Goal: Find specific page/section: Find specific page/section

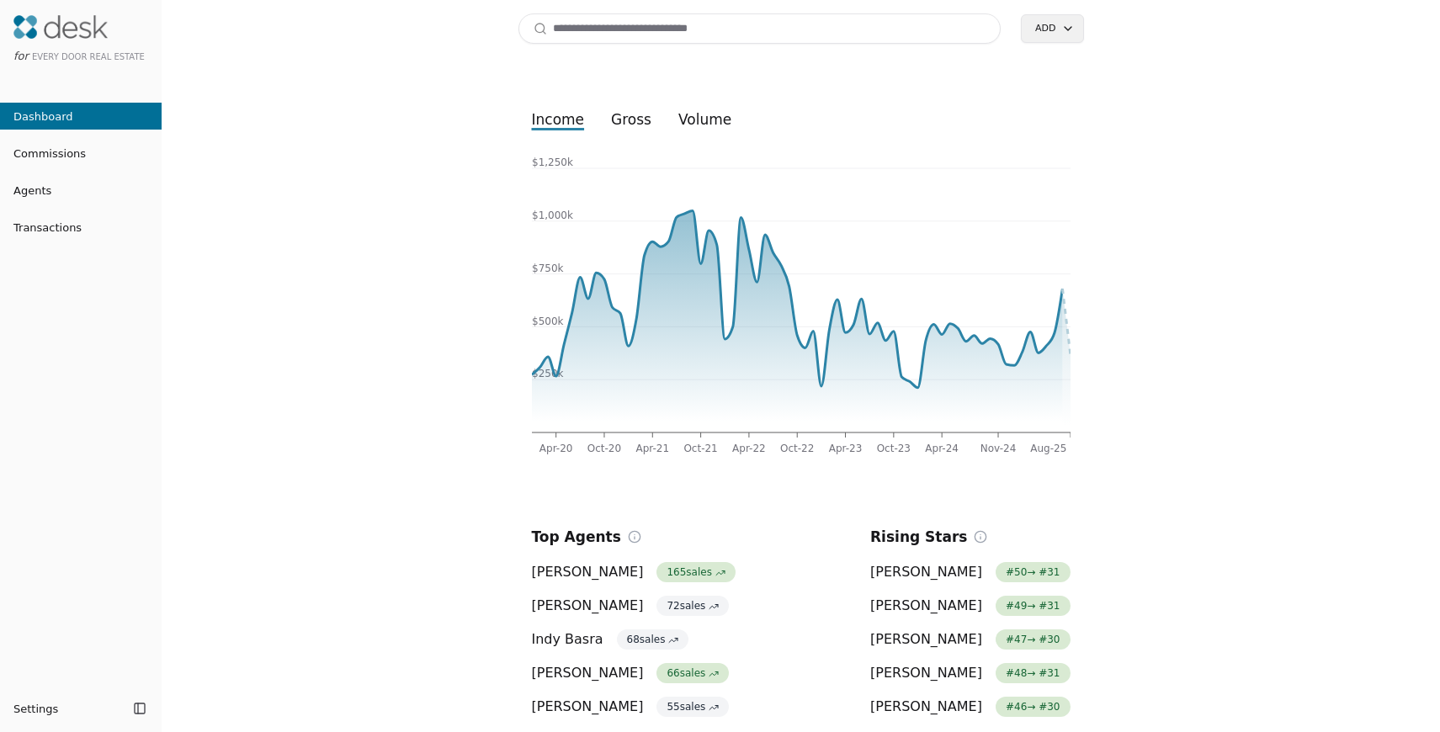
click at [56, 226] on span "Transactions" at bounding box center [41, 228] width 82 height 18
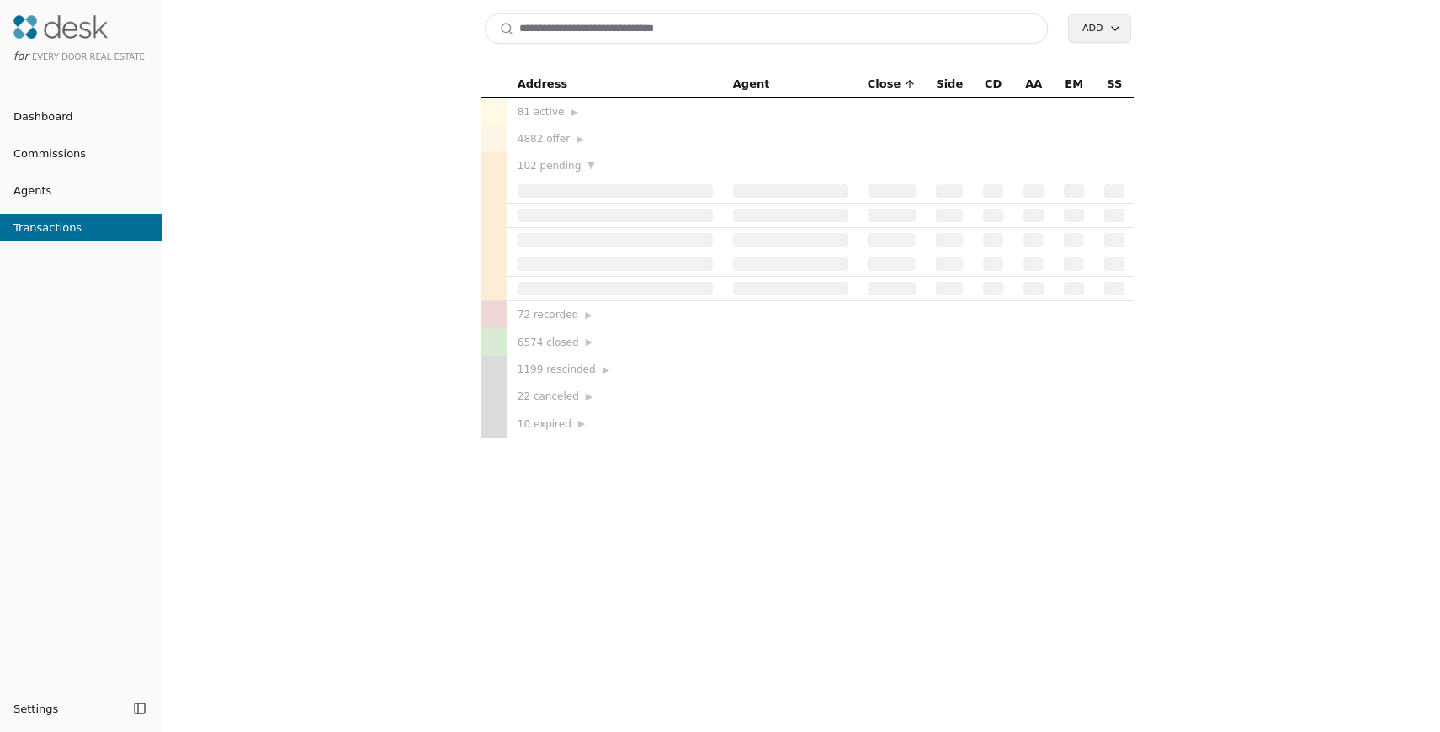
click at [582, 32] on input at bounding box center [767, 28] width 564 height 30
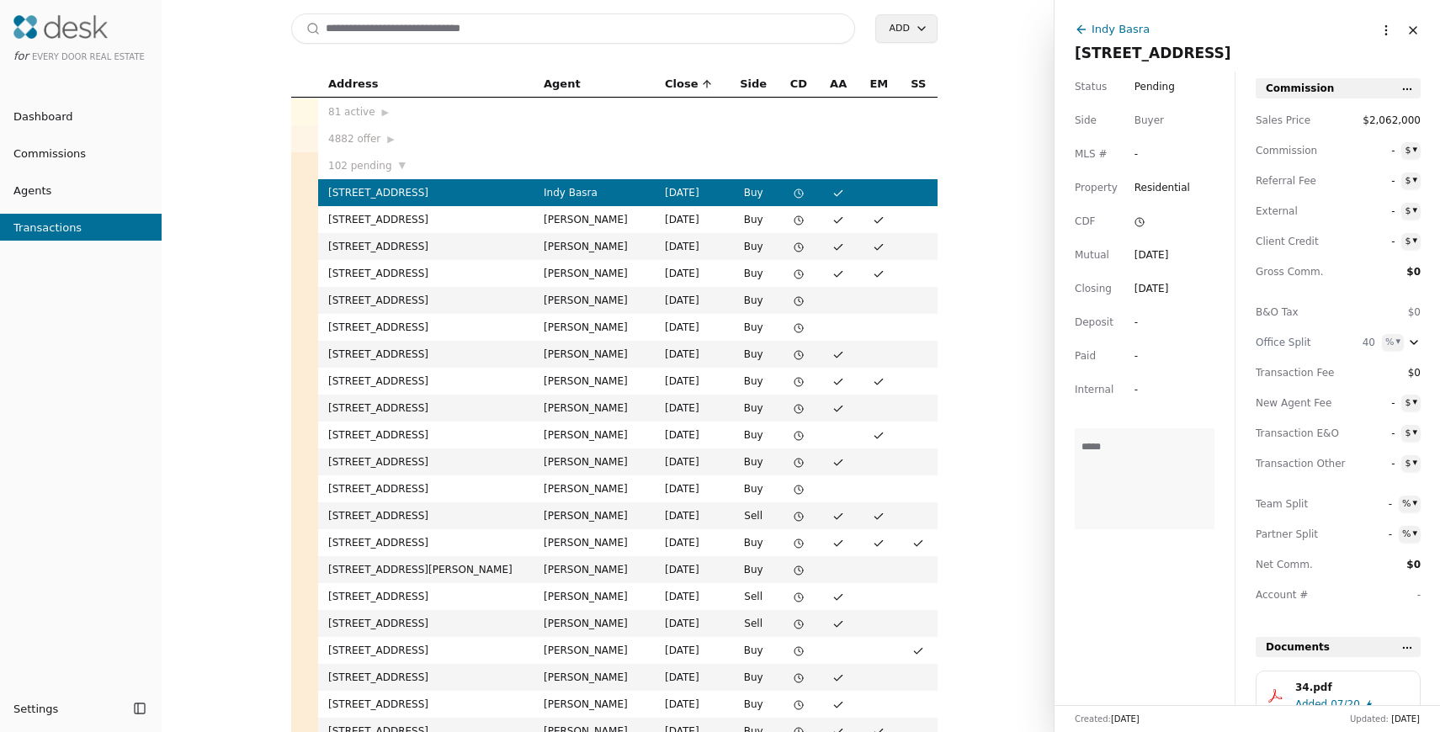
click at [526, 33] on input at bounding box center [573, 28] width 564 height 30
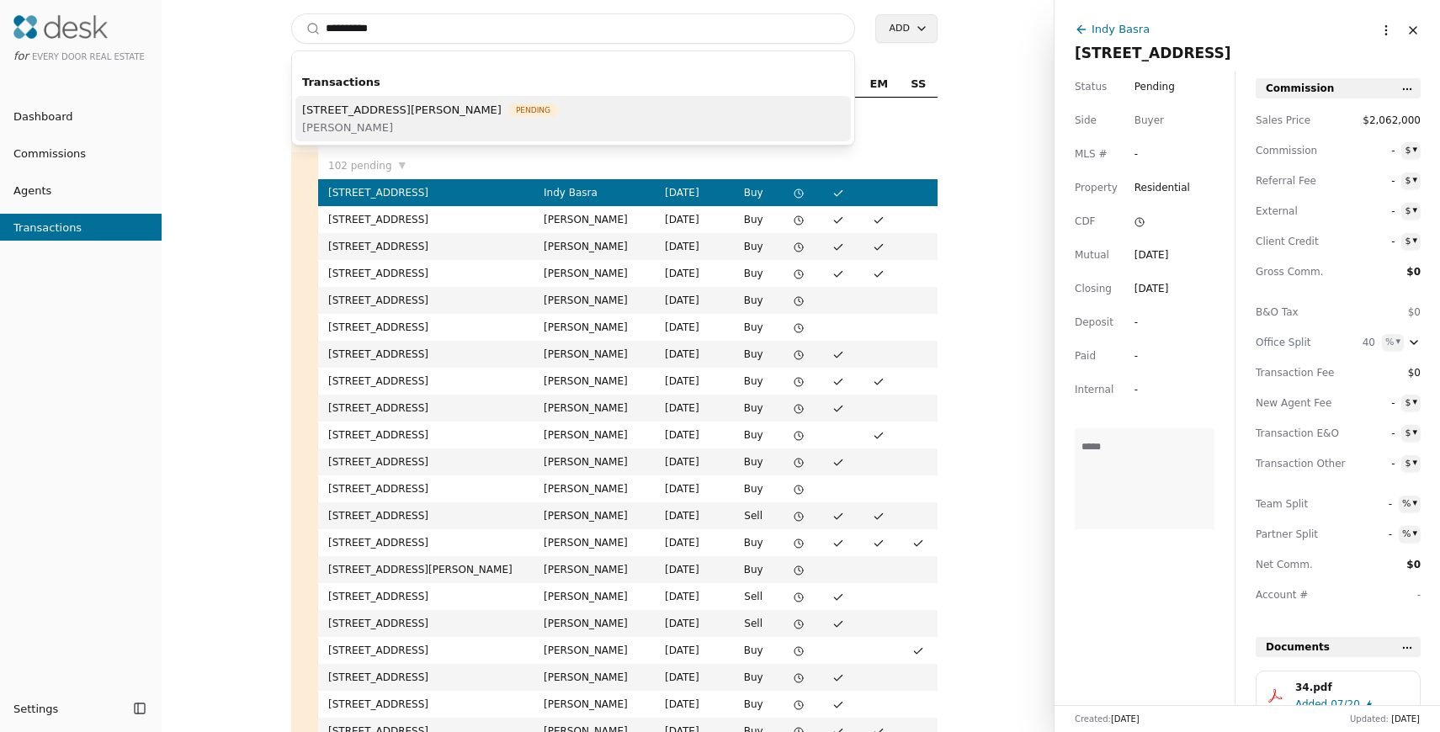
type input "**********"
click at [364, 111] on span "[STREET_ADDRESS][PERSON_NAME]" at bounding box center [401, 110] width 199 height 18
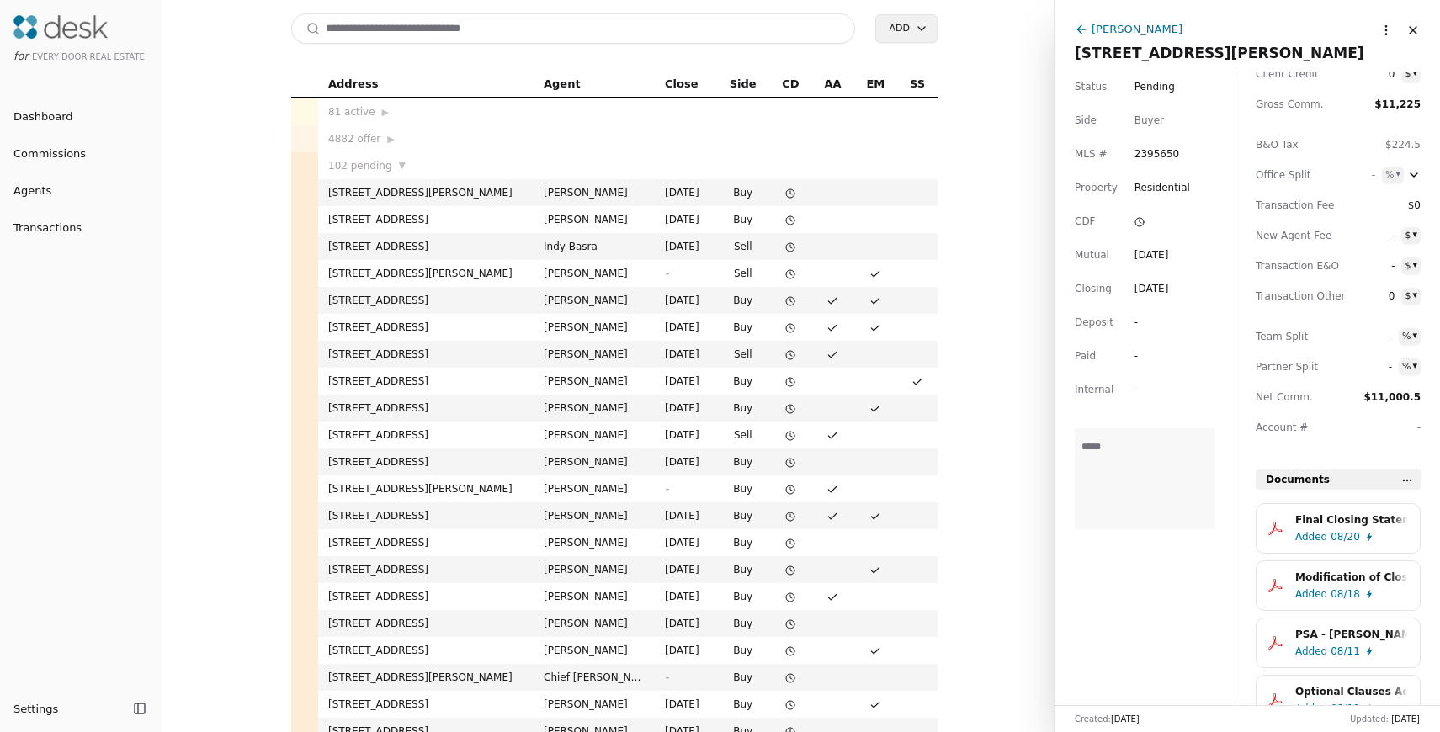
scroll to position [168, 0]
click at [1412, 480] on html "for Every Door Real Estate Dashboard Commissions Agents Transactions Settings T…" at bounding box center [720, 366] width 1440 height 732
drag, startPoint x: 1137, startPoint y: 578, endPoint x: 1144, endPoint y: 586, distance: 11.3
click at [1139, 576] on html "for Every Door Real Estate Dashboard Commissions Agents Transactions Settings T…" at bounding box center [720, 366] width 1440 height 732
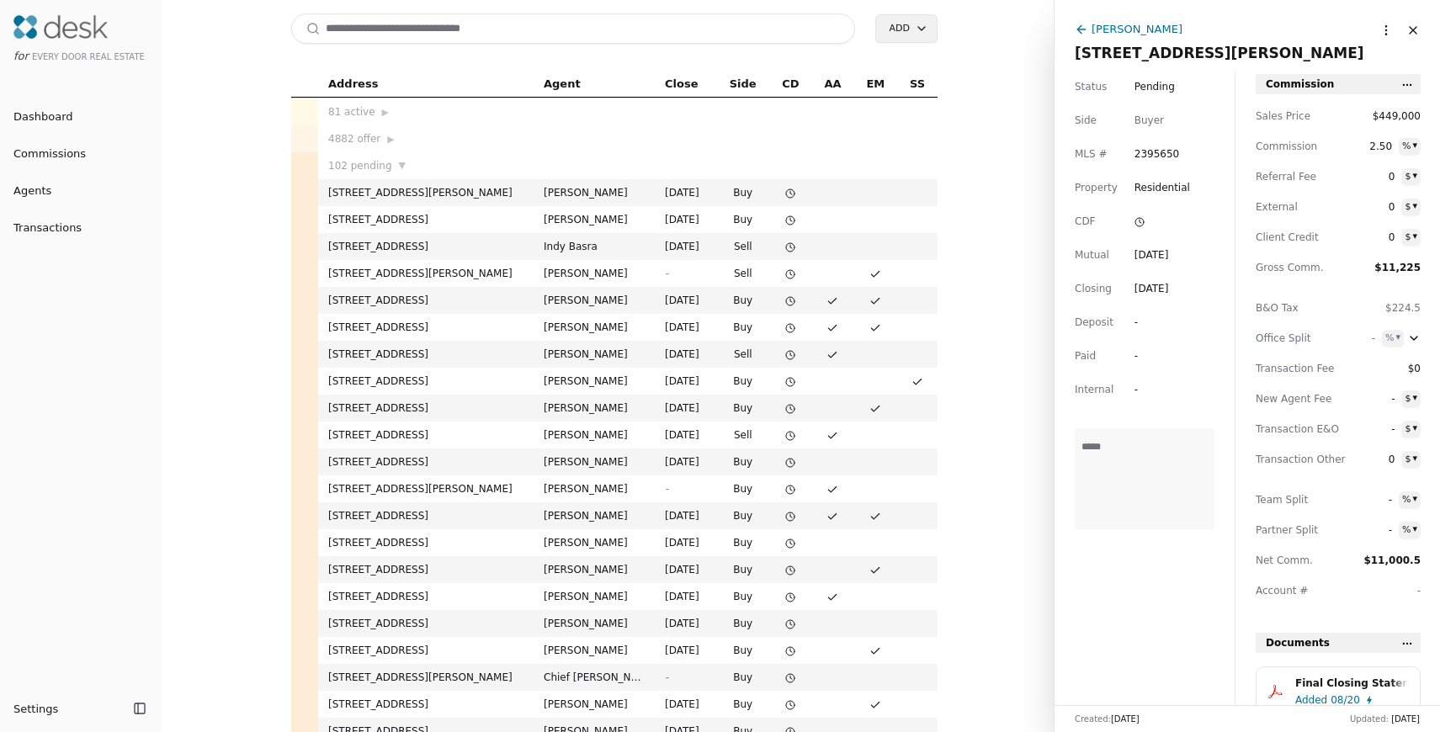
scroll to position [0, 0]
click at [1375, 33] on html "for Every Door Real Estate Dashboard Commissions Agents Transactions Settings T…" at bounding box center [720, 366] width 1440 height 732
drag, startPoint x: 1120, startPoint y: 645, endPoint x: 1329, endPoint y: 659, distance: 210.0
click at [1126, 645] on html "for Every Door Real Estate Dashboard Commissions Agents Transactions Settings T…" at bounding box center [720, 366] width 1440 height 732
click at [1404, 651] on html "for Every Door Real Estate Dashboard Commissions Agents Transactions Settings T…" at bounding box center [720, 366] width 1440 height 732
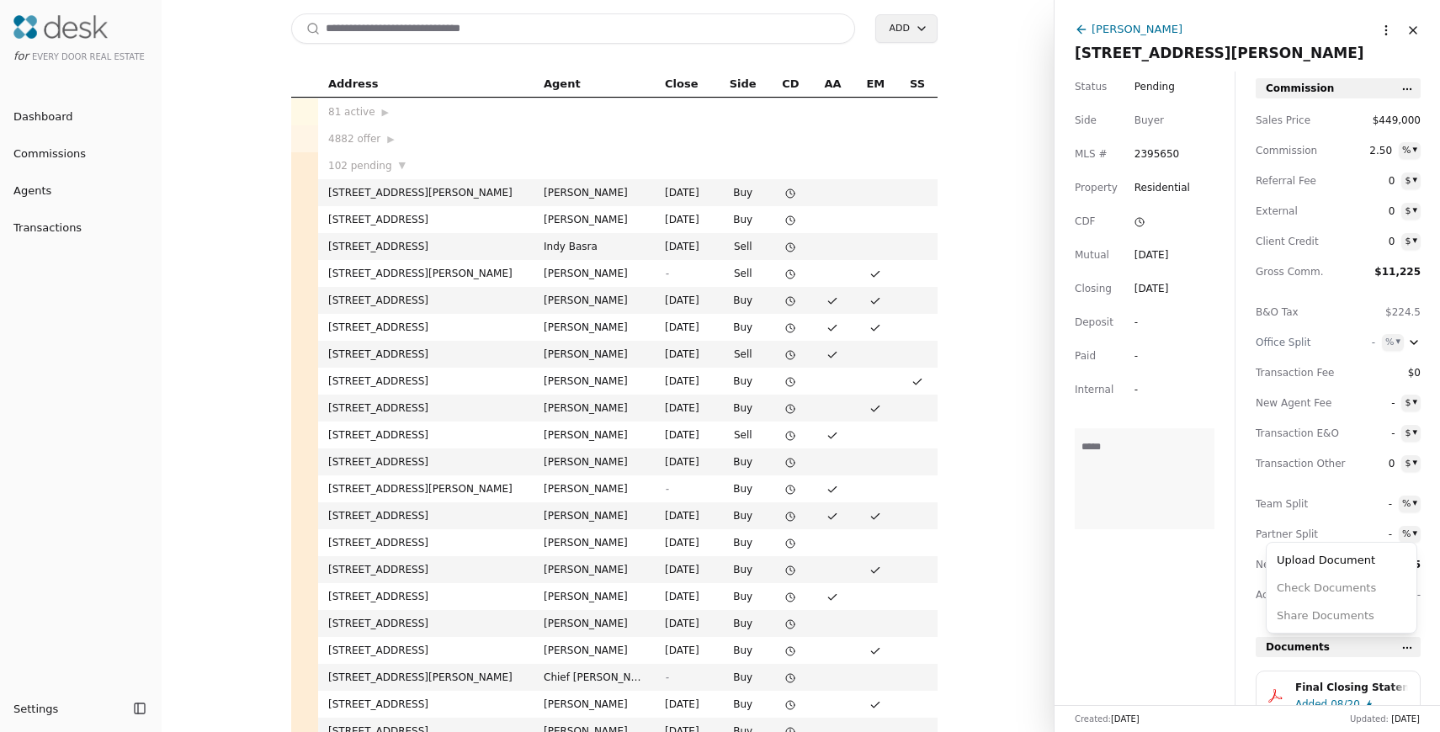
click at [1155, 592] on html "for Every Door Real Estate Dashboard Commissions Agents Transactions Settings T…" at bounding box center [720, 366] width 1440 height 732
click at [1089, 25] on div "[PERSON_NAME]" at bounding box center [1230, 30] width 310 height 21
